Goal: Transaction & Acquisition: Subscribe to service/newsletter

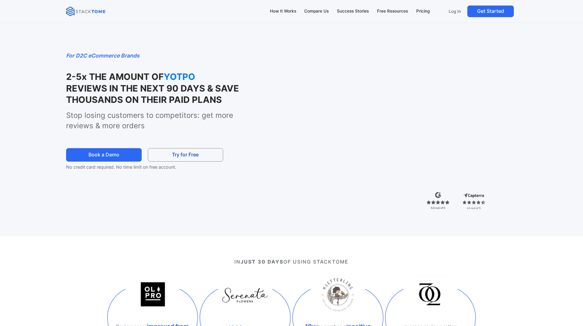
click at [471, 34] on div "For D2C eCommerce Brands 2-5x THE AMOUNT OF YOTPO REVIEWS IN THE NEXT 90 DAYS &…" at bounding box center [292, 124] width 514 height 224
click at [188, 131] on p "Stop losing customers to competitors: get more reviews & more orders" at bounding box center [163, 120] width 194 height 20
click at [417, 11] on div "Pricing" at bounding box center [422, 11] width 13 height 7
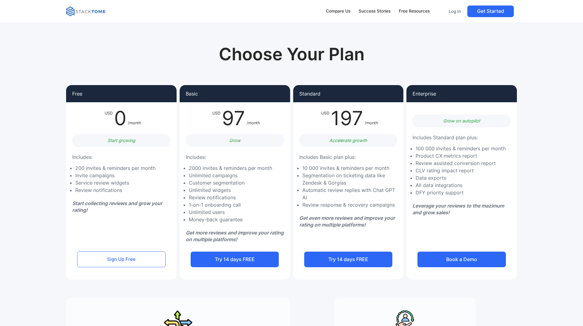
click at [401, 185] on div "Standard USD 197 /month Accelerate growth Includes Basic plan plus: 10 000 invi…" at bounding box center [348, 182] width 110 height 194
